Goal: Task Accomplishment & Management: Manage account settings

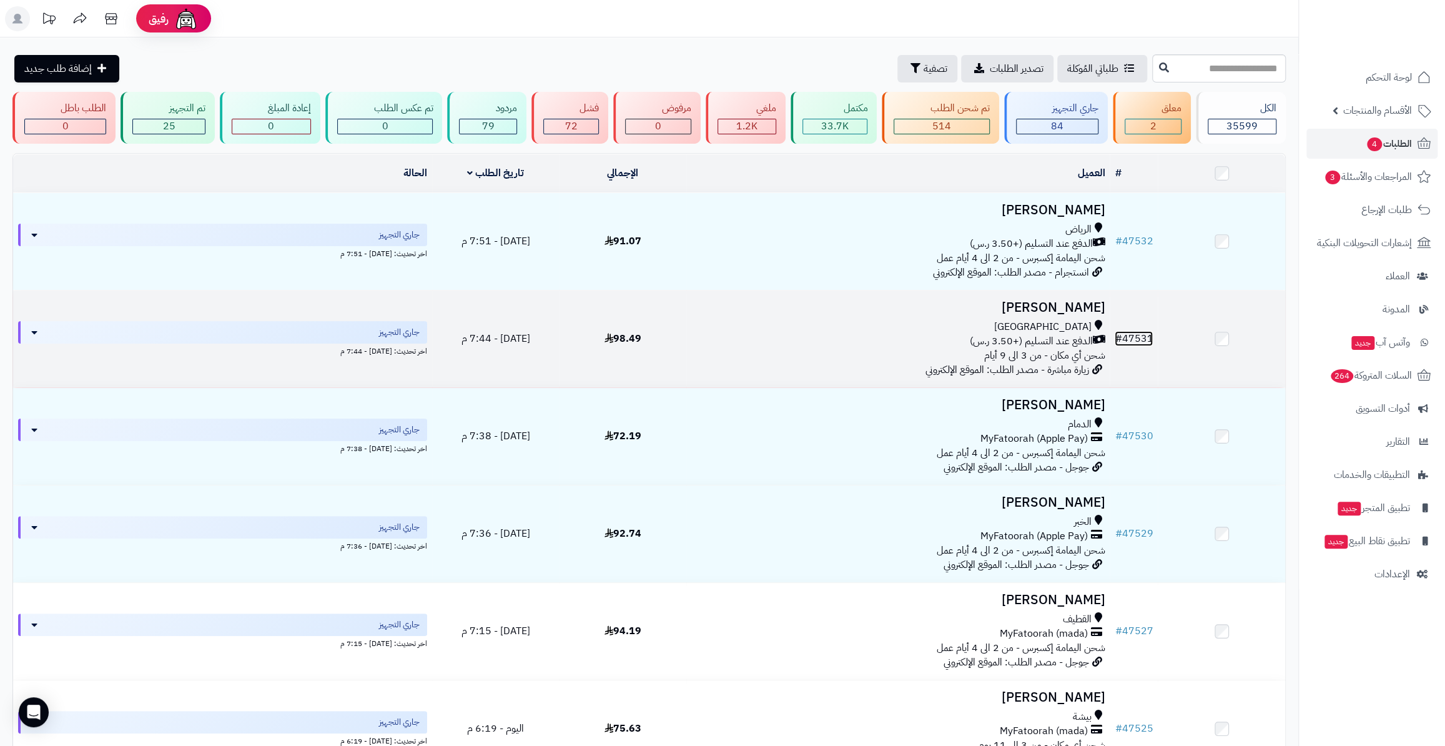
click at [1140, 334] on link "# 47531" at bounding box center [1134, 338] width 38 height 15
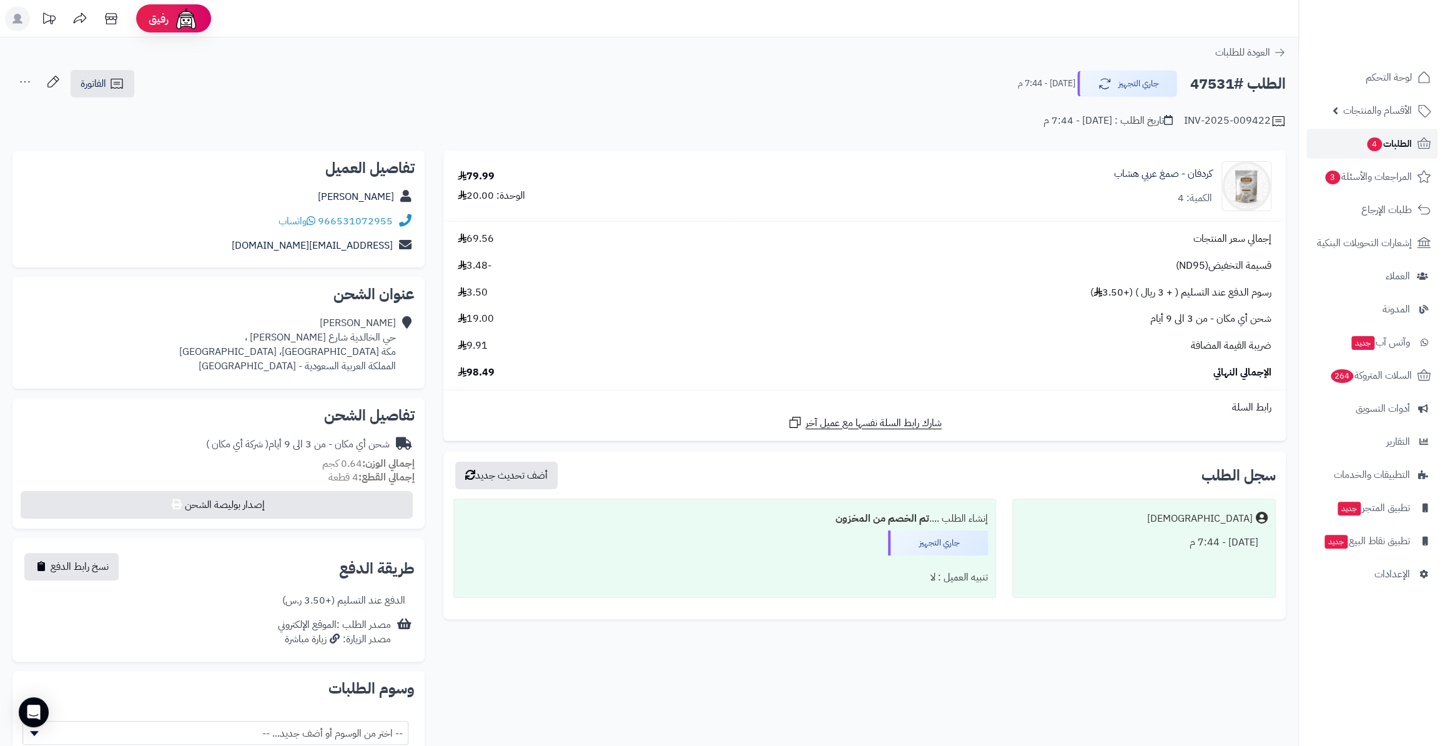
click at [1386, 137] on span "الطلبات 4" at bounding box center [1389, 143] width 46 height 17
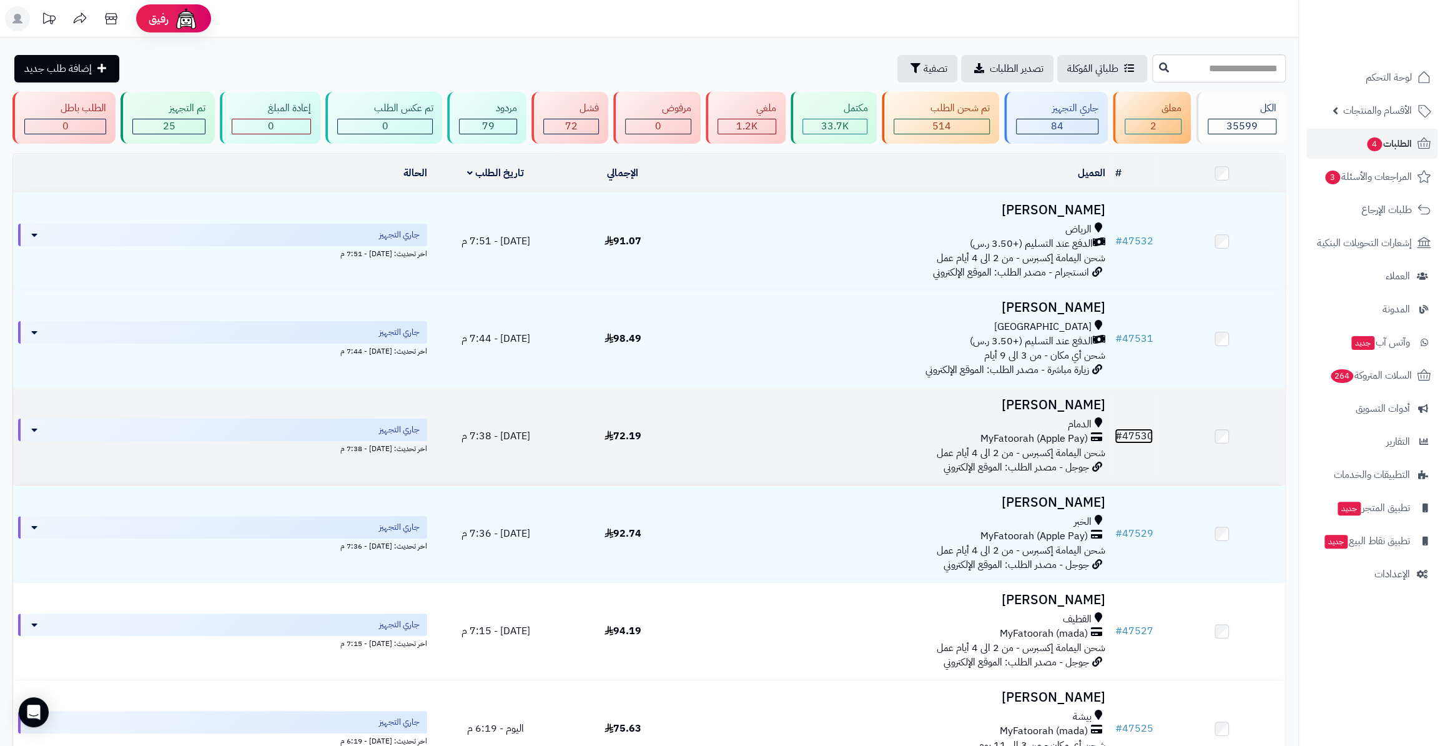
click at [1143, 435] on link "# 47530" at bounding box center [1134, 435] width 38 height 15
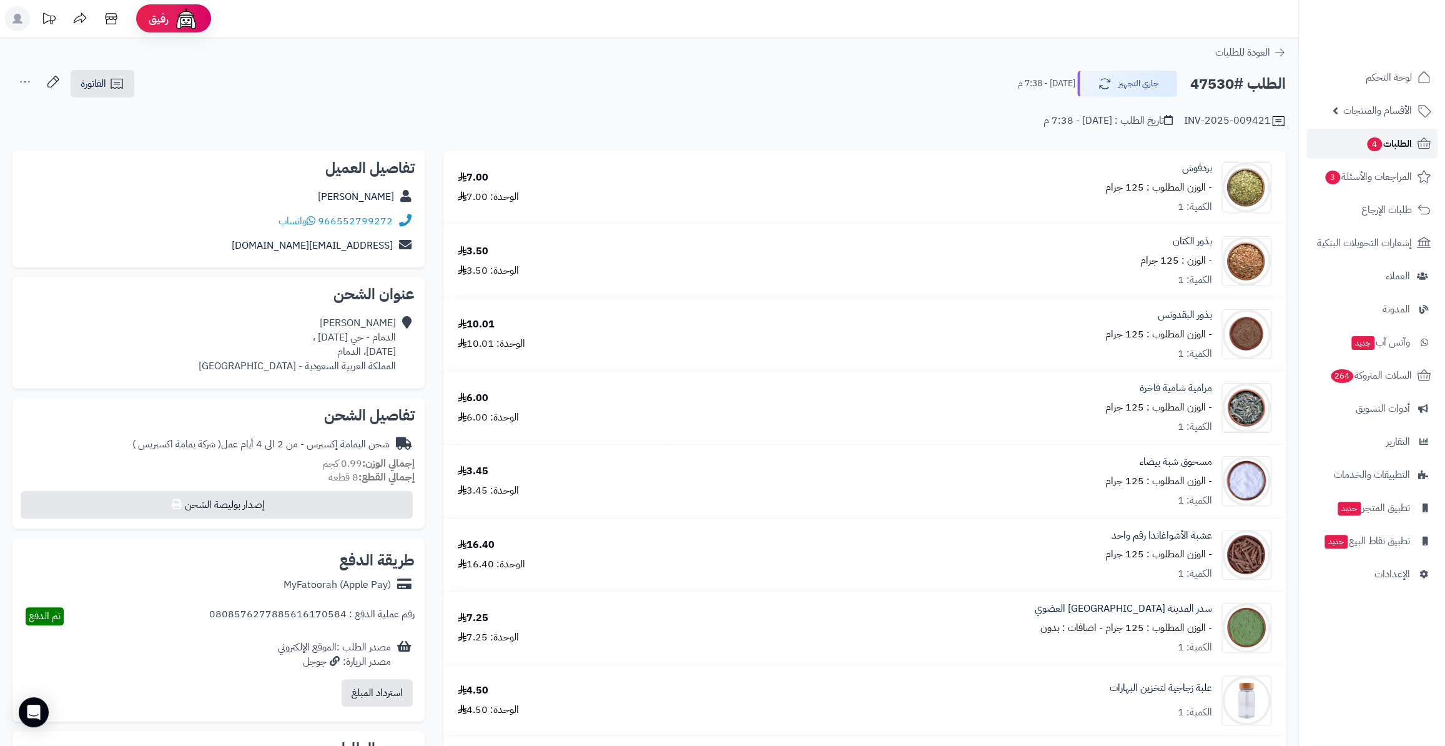
click at [1371, 141] on span "4" at bounding box center [1374, 144] width 16 height 15
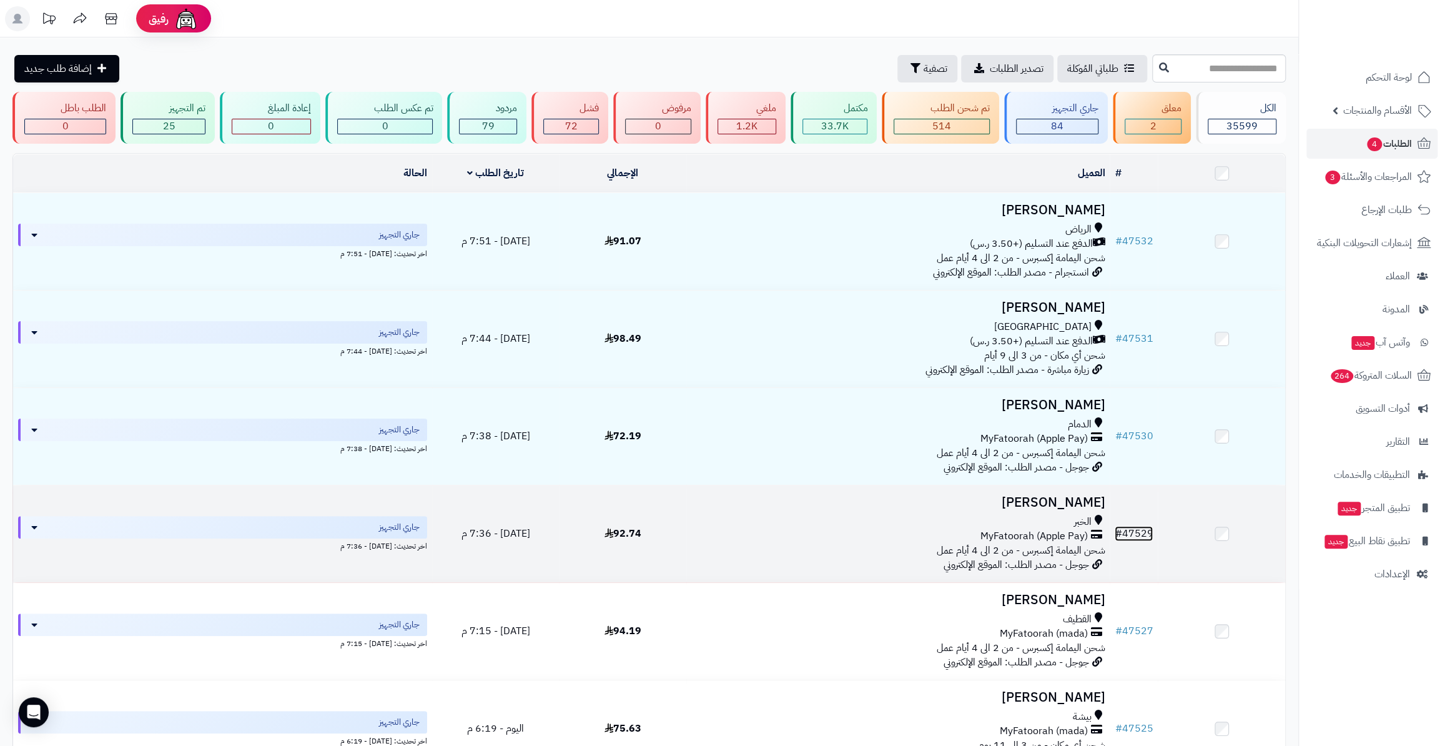
click at [1139, 531] on link "# 47529" at bounding box center [1134, 533] width 38 height 15
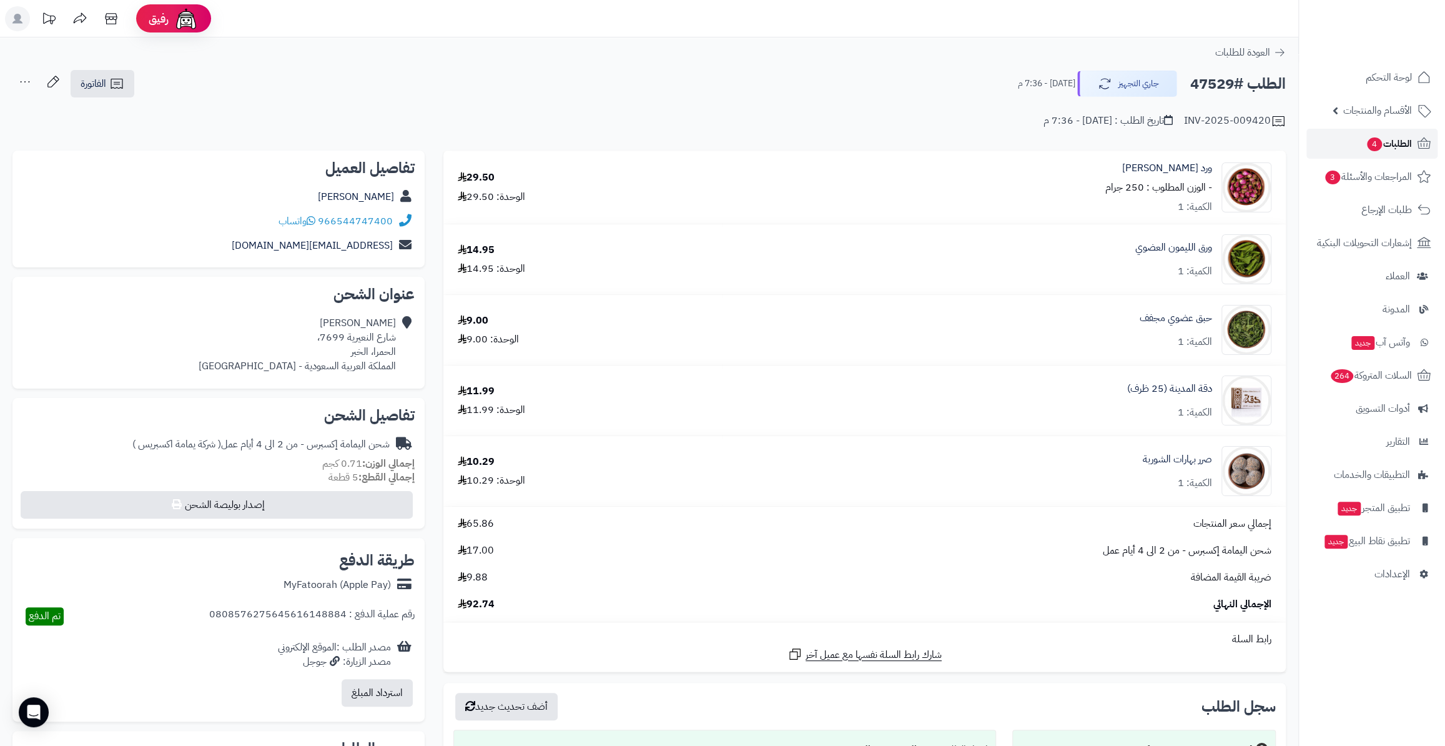
click at [1387, 145] on span "الطلبات 4" at bounding box center [1389, 143] width 46 height 17
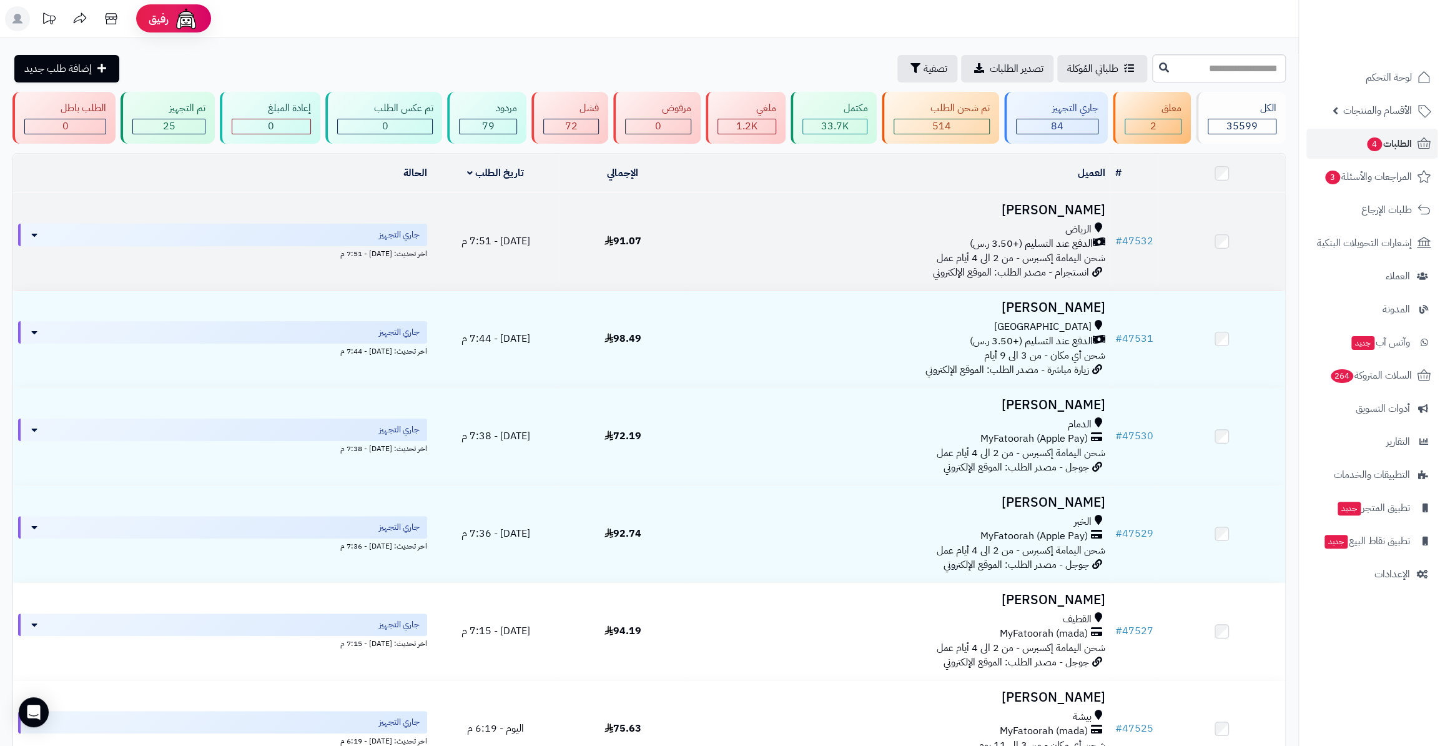
click at [1143, 227] on td "# 47532" at bounding box center [1134, 241] width 48 height 97
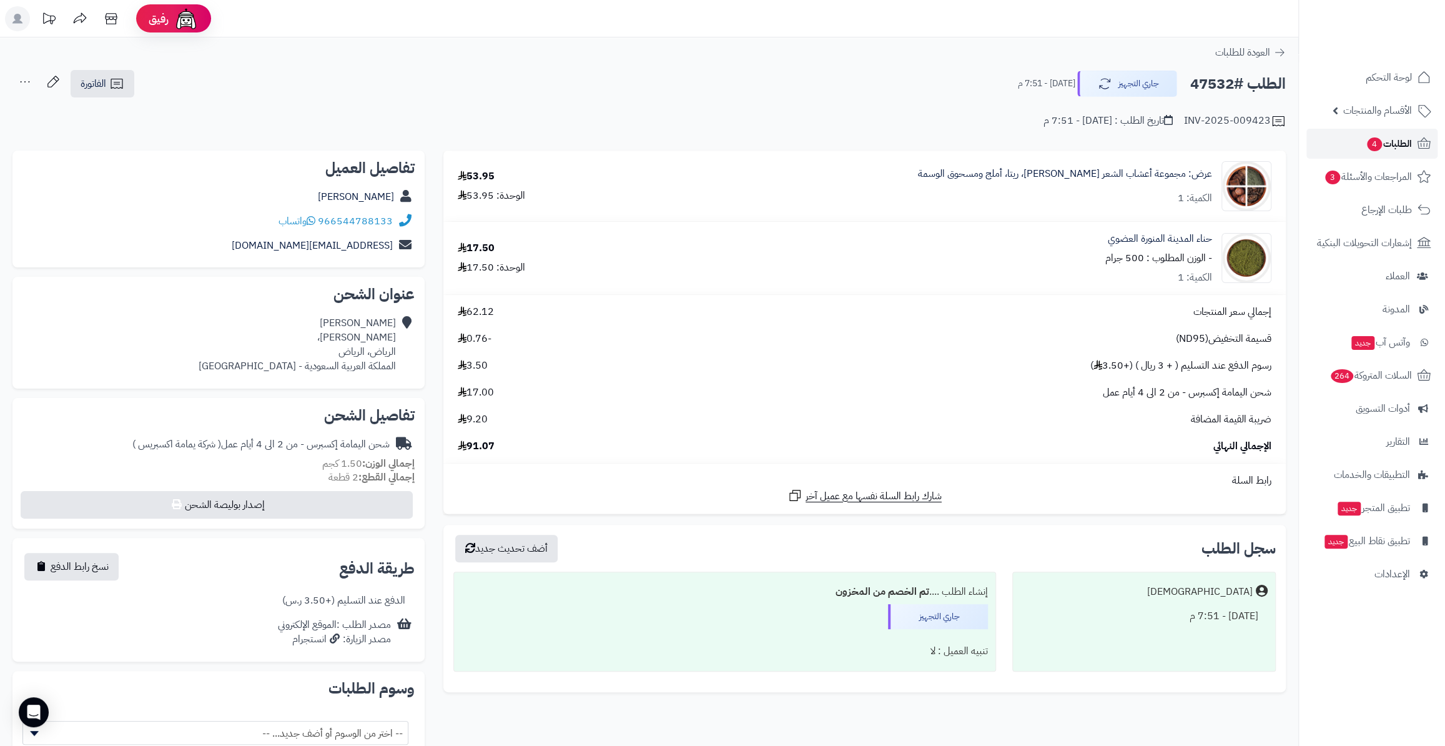
click at [1405, 145] on span "الطلبات 4" at bounding box center [1389, 143] width 46 height 17
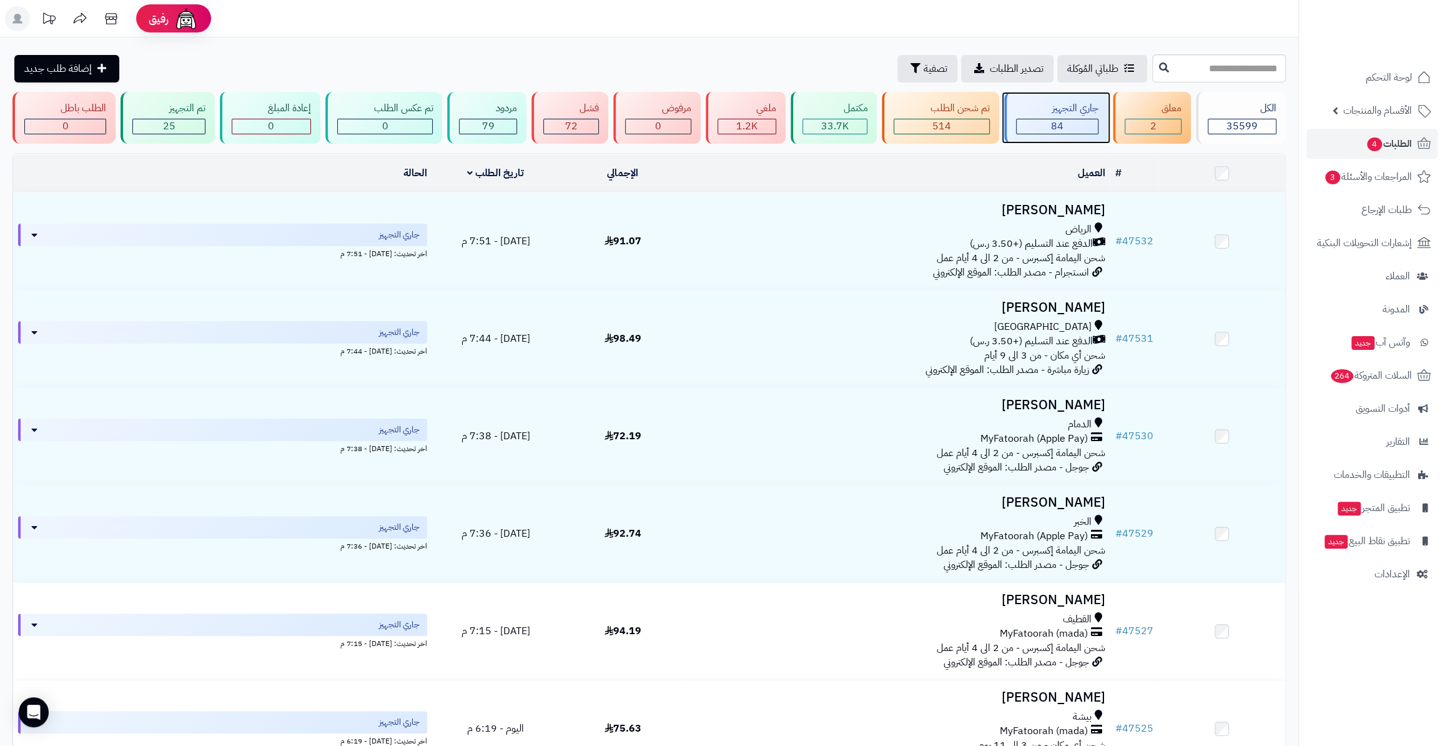
click at [1040, 127] on div "84" at bounding box center [1057, 126] width 81 height 14
drag, startPoint x: 1404, startPoint y: 149, endPoint x: 1400, endPoint y: 183, distance: 33.9
click at [1402, 149] on span "الطلبات 4" at bounding box center [1389, 143] width 46 height 17
click at [1376, 133] on link "الطلبات 4" at bounding box center [1371, 144] width 131 height 30
